Goal: Find specific page/section: Find specific page/section

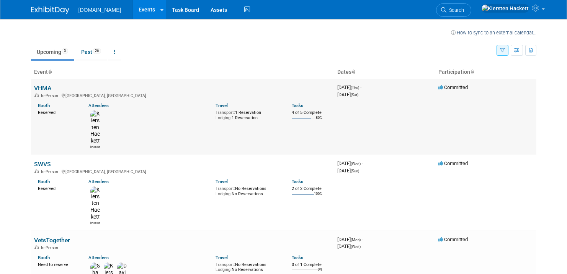
click at [42, 86] on link "VHMA" at bounding box center [42, 88] width 17 height 7
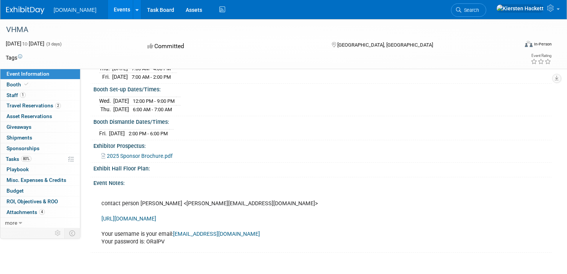
scroll to position [136, 0]
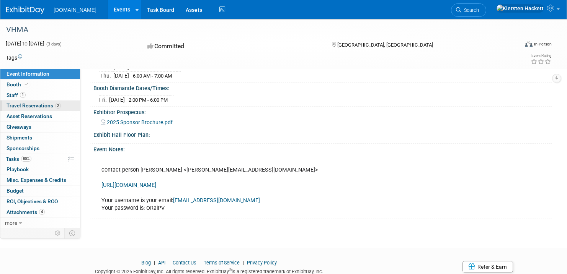
click at [42, 106] on span "Travel Reservations 2" at bounding box center [34, 106] width 54 height 6
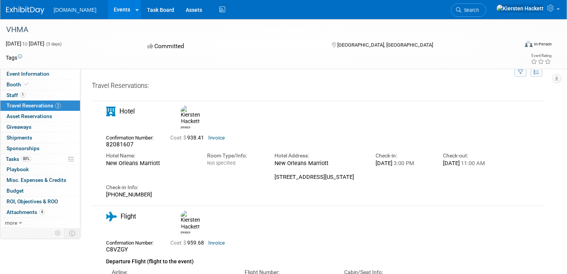
scroll to position [17, 0]
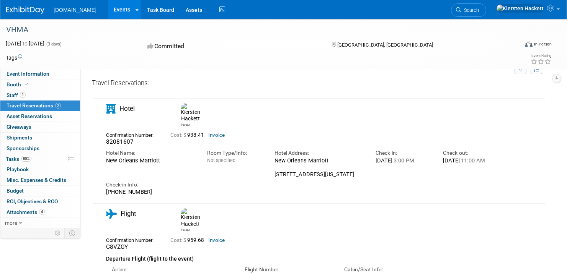
click at [44, 107] on span "Travel Reservations 2" at bounding box center [34, 106] width 54 height 6
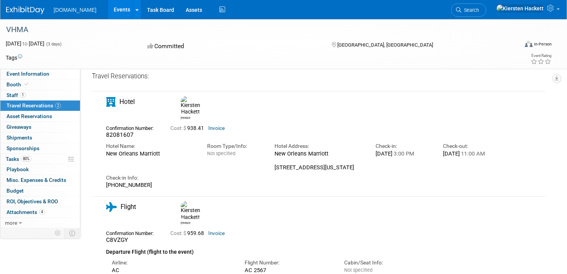
scroll to position [0, 0]
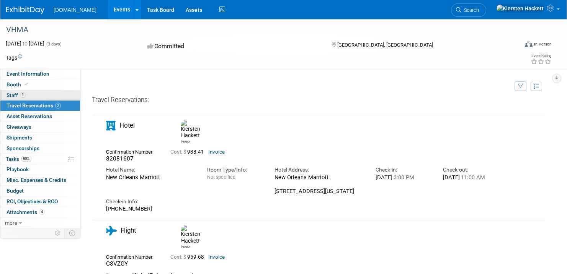
click at [18, 96] on span "Staff 1" at bounding box center [16, 95] width 19 height 6
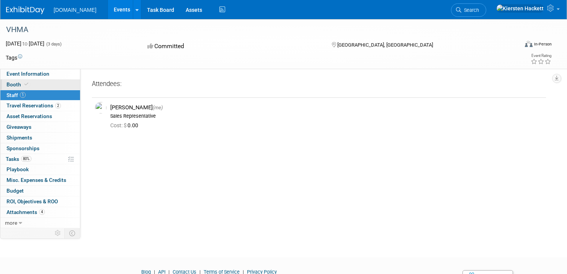
click at [38, 84] on link "Booth" at bounding box center [40, 85] width 80 height 10
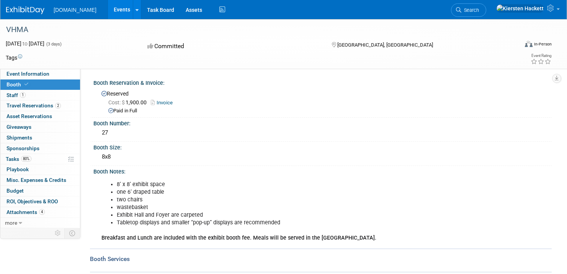
scroll to position [81, 0]
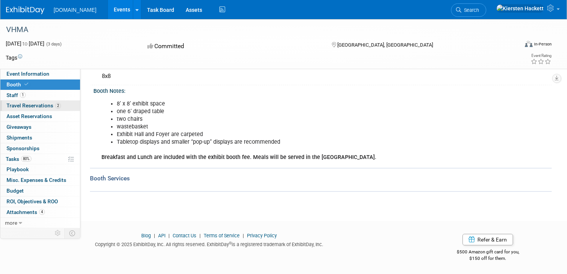
click at [38, 107] on span "Travel Reservations 2" at bounding box center [34, 106] width 54 height 6
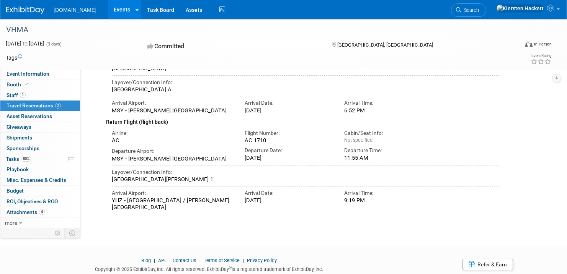
scroll to position [184, 0]
